Goal: Transaction & Acquisition: Purchase product/service

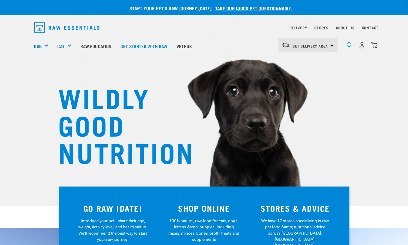
click at [348, 46] on img "dropdown navigation" at bounding box center [349, 45] width 6 height 6
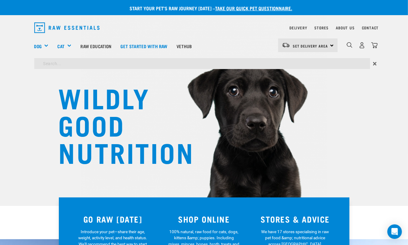
click at [107, 66] on input "search" at bounding box center [201, 63] width 335 height 11
type input "tripe"
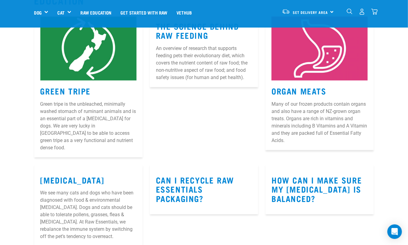
scroll to position [6506, 0]
